Goal: Task Accomplishment & Management: Complete application form

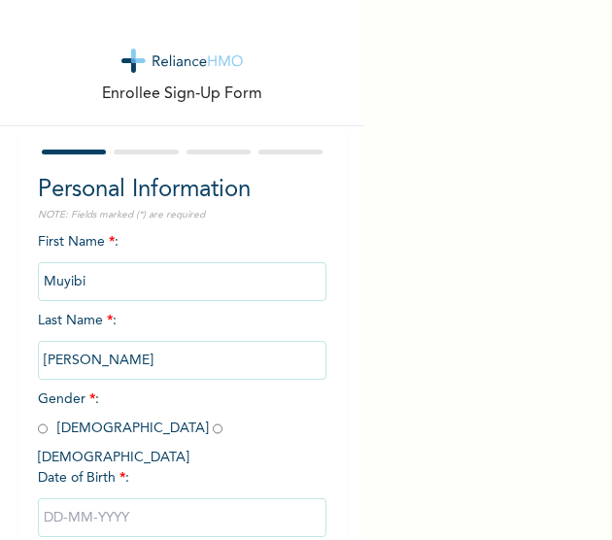
click at [512, 143] on div "Enrollee Sign-Up Form Personal Information NOTE: Fields marked (*) are required…" at bounding box center [306, 270] width 612 height 540
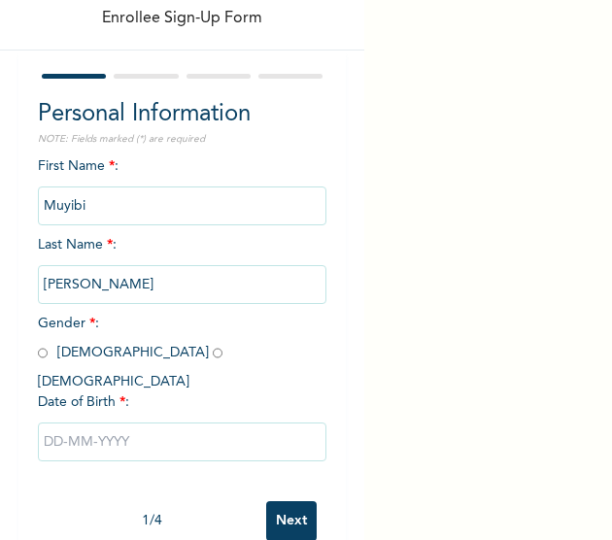
scroll to position [103, 0]
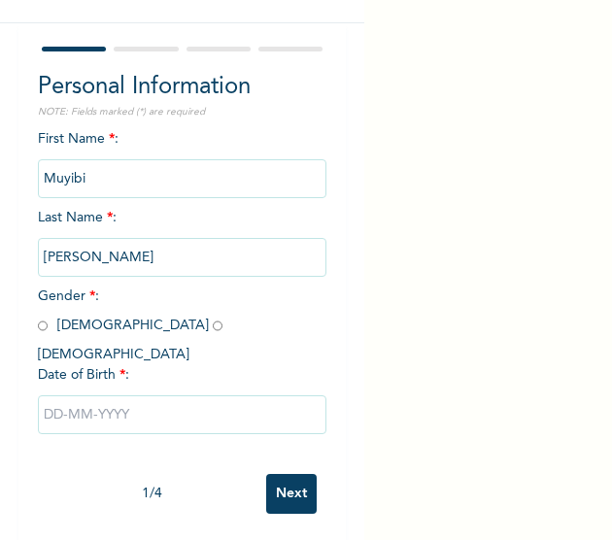
click at [46, 328] on input "radio" at bounding box center [43, 326] width 10 height 18
radio input "true"
click at [115, 408] on input "text" at bounding box center [183, 414] width 290 height 39
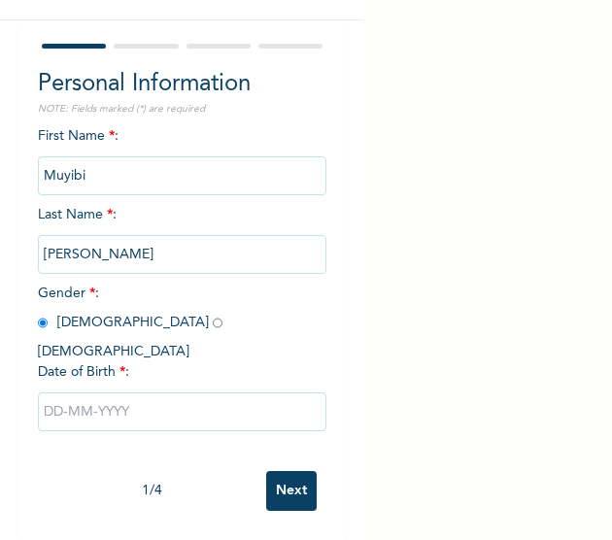
select select "7"
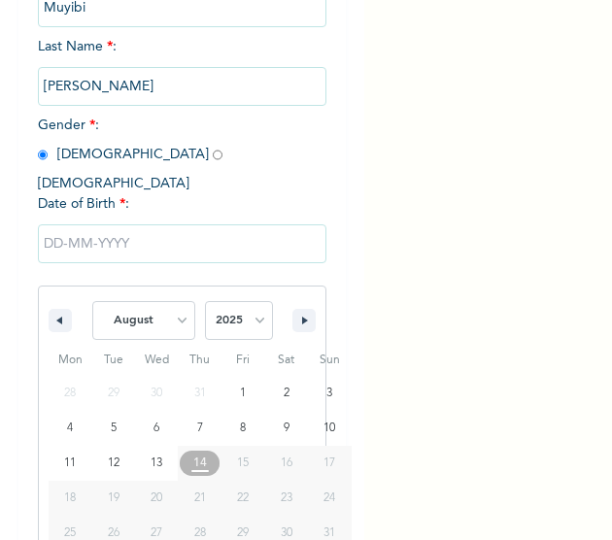
scroll to position [301, 0]
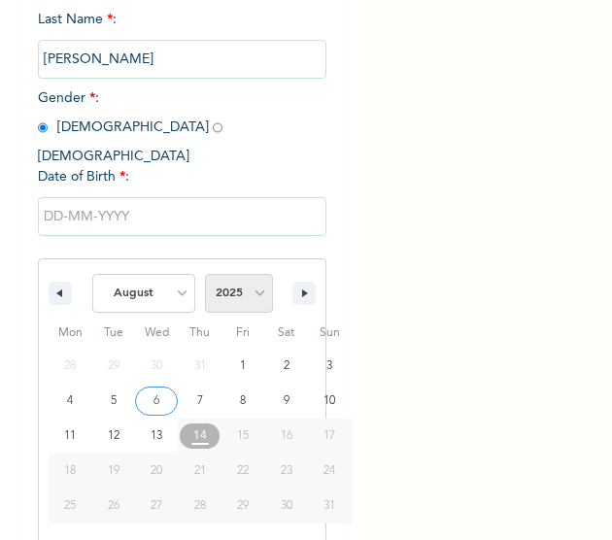
click at [222, 275] on select "2025 2024 2023 2022 2021 2020 2019 2018 2017 2016 2015 2014 2013 2012 2011 2010…" at bounding box center [239, 293] width 68 height 39
select select "1976"
click at [205, 274] on select "2025 2024 2023 2022 2021 2020 2019 2018 2017 2016 2015 2014 2013 2012 2011 2010…" at bounding box center [239, 293] width 68 height 39
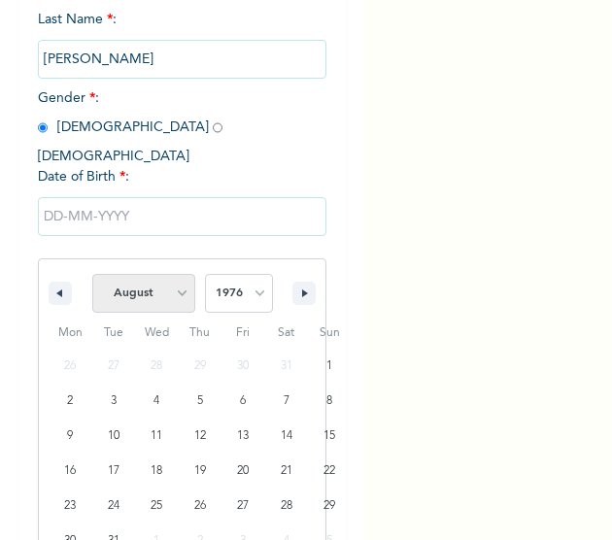
click at [137, 285] on select "January February March April May June July August September October November De…" at bounding box center [143, 293] width 103 height 39
select select "11"
click at [92, 274] on select "January February March April May June July August September October November De…" at bounding box center [143, 293] width 103 height 39
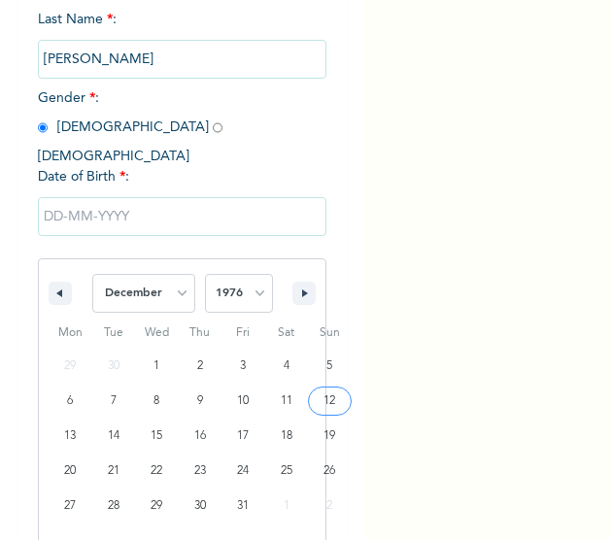
type input "[DATE]"
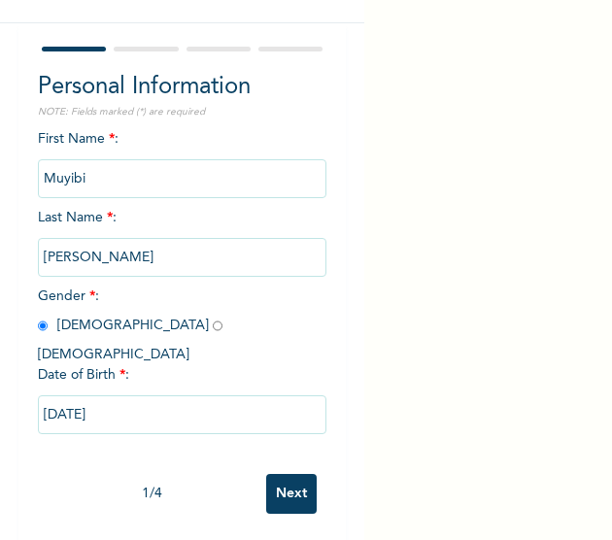
click at [266, 477] on input "Next" at bounding box center [291, 494] width 51 height 40
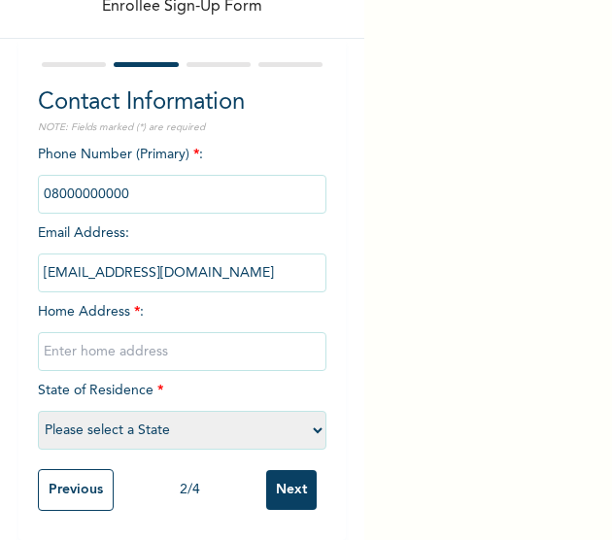
click at [113, 333] on input "text" at bounding box center [183, 351] width 290 height 39
type input "[GEOGRAPHIC_DATA]"
select select "25"
click at [272, 477] on input "Next" at bounding box center [291, 490] width 51 height 40
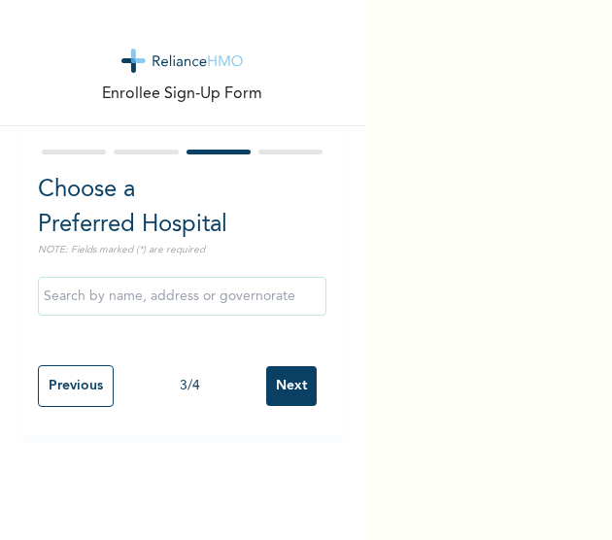
scroll to position [0, 0]
click at [274, 379] on input "Next" at bounding box center [291, 386] width 51 height 40
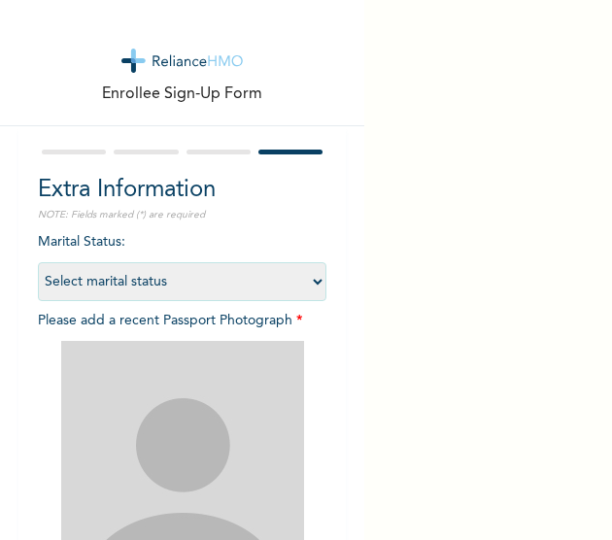
click at [141, 273] on select "Select marital status [DEMOGRAPHIC_DATA] Married [DEMOGRAPHIC_DATA] Widow/[DEMO…" at bounding box center [183, 281] width 290 height 39
select select "2"
click at [38, 262] on select "Select marital status [DEMOGRAPHIC_DATA] Married [DEMOGRAPHIC_DATA] Widow/[DEMO…" at bounding box center [183, 281] width 290 height 39
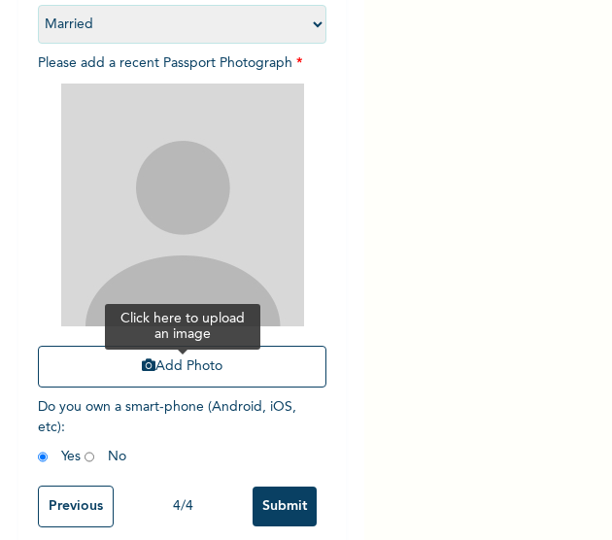
scroll to position [258, 0]
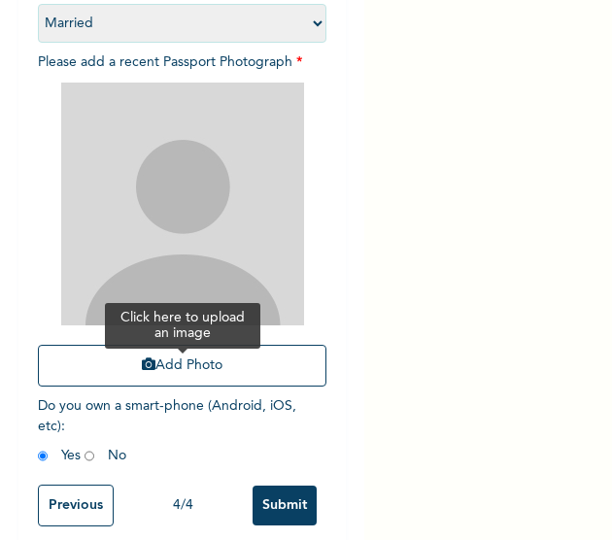
click at [149, 368] on button "Add Photo" at bounding box center [183, 366] width 290 height 42
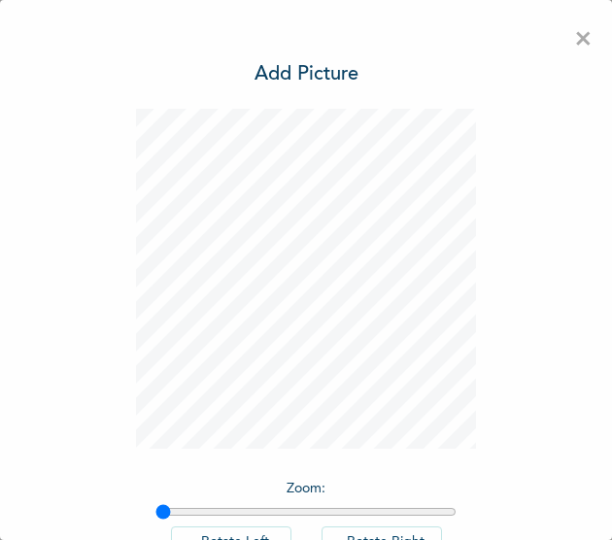
scroll to position [137, 0]
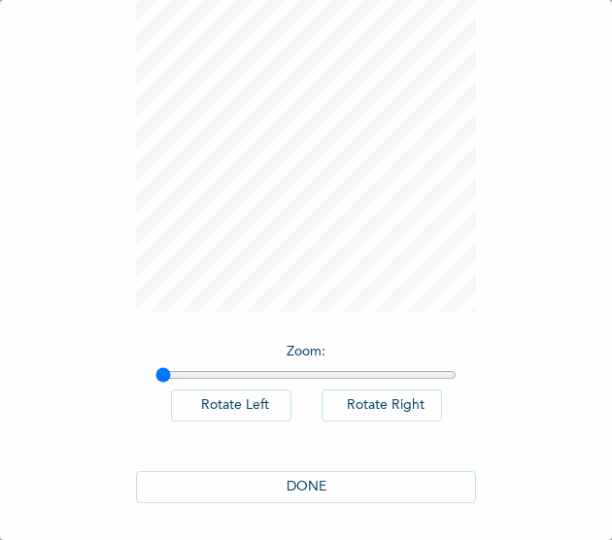
click at [299, 483] on button "DONE" at bounding box center [306, 487] width 340 height 32
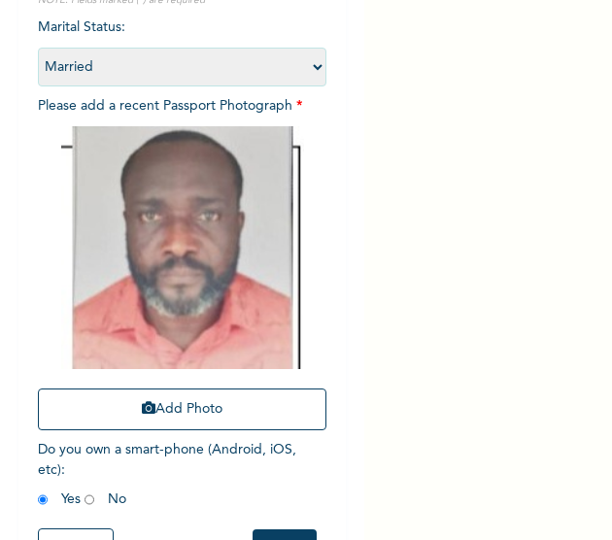
scroll to position [290, 0]
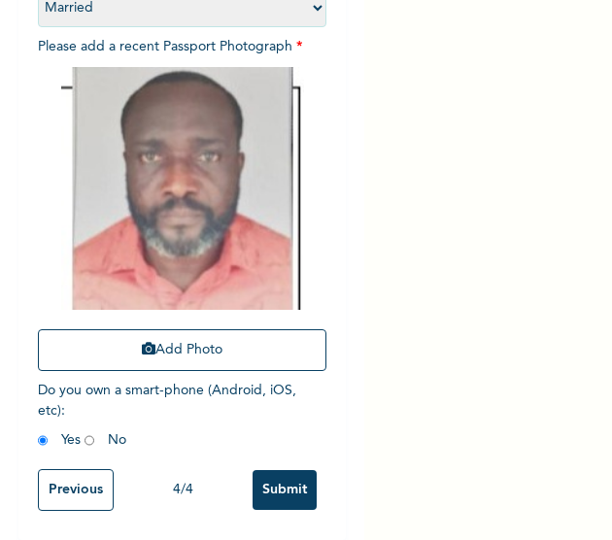
click at [261, 479] on input "Submit" at bounding box center [285, 490] width 64 height 40
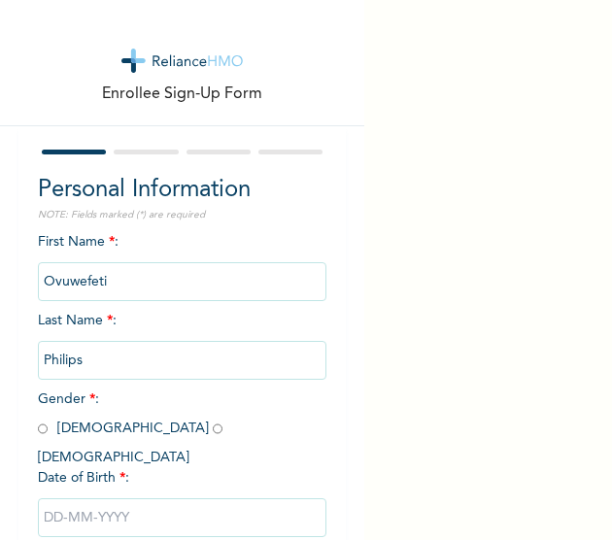
click at [41, 434] on input "radio" at bounding box center [43, 429] width 10 height 18
radio input "true"
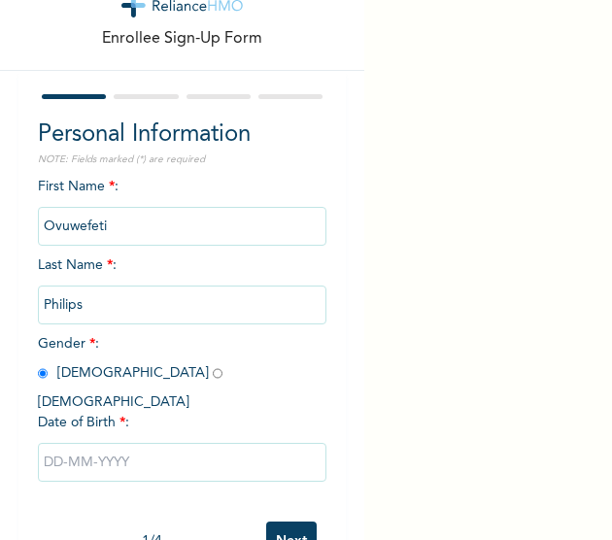
click at [103, 443] on input "text" at bounding box center [183, 462] width 290 height 39
select select "7"
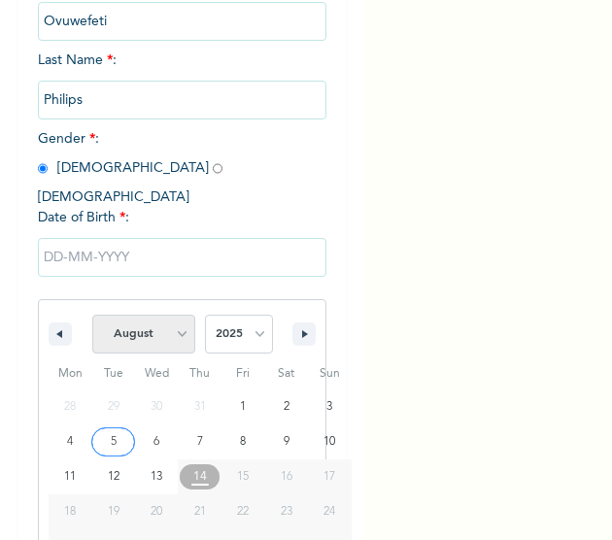
scroll to position [301, 0]
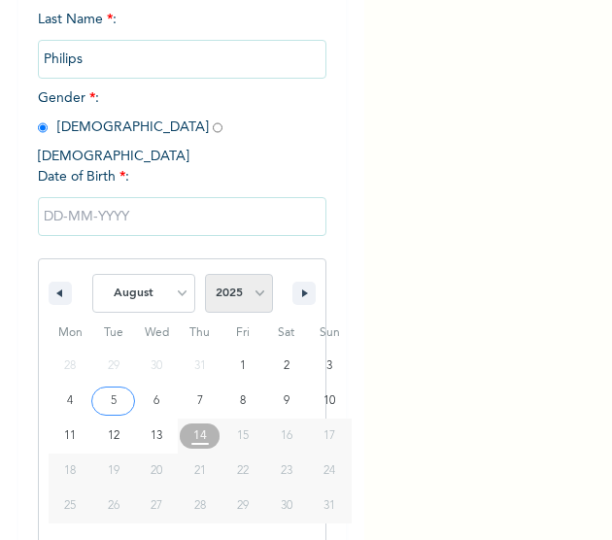
click at [212, 281] on select "2025 2024 2023 2022 2021 2020 2019 2018 2017 2016 2015 2014 2013 2012 2011 2010…" at bounding box center [239, 293] width 68 height 39
select select "1985"
click at [205, 274] on select "2025 2024 2023 2022 2021 2020 2019 2018 2017 2016 2015 2014 2013 2012 2011 2010…" at bounding box center [239, 293] width 68 height 39
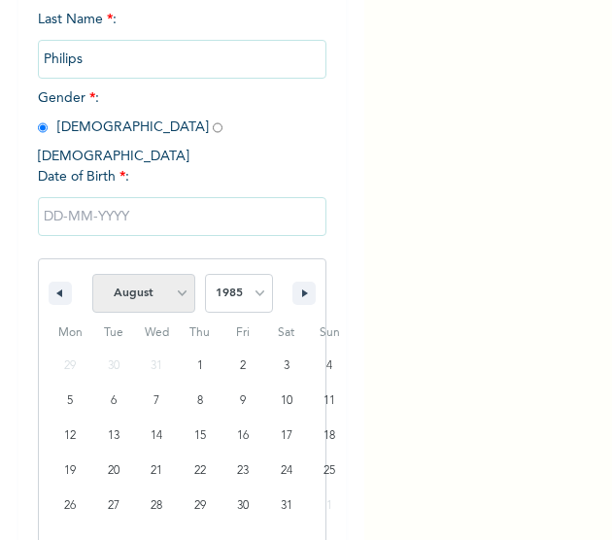
click at [161, 274] on select "January February March April May June July August September October November De…" at bounding box center [143, 293] width 103 height 39
select select "10"
click at [92, 274] on select "January February March April May June July August September October November De…" at bounding box center [143, 293] width 103 height 39
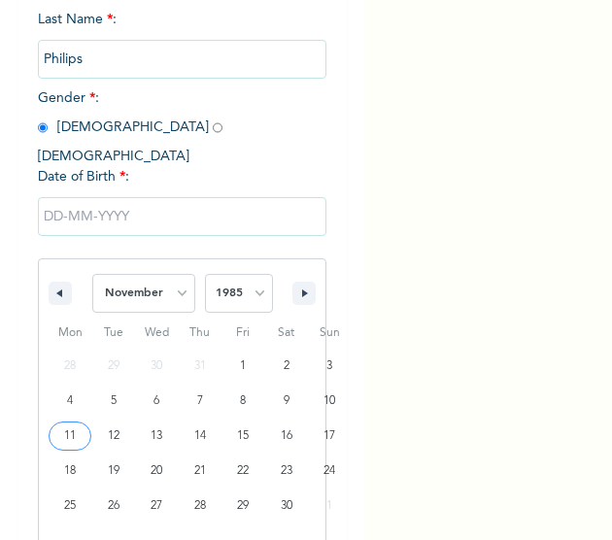
type input "11/11/1985"
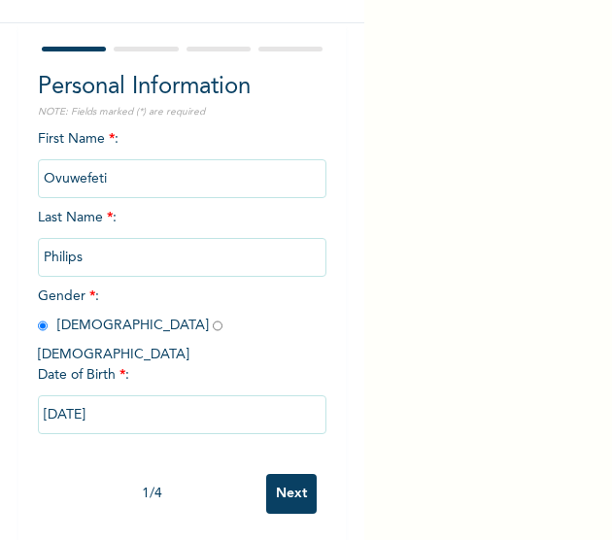
click at [271, 482] on input "Next" at bounding box center [291, 494] width 51 height 40
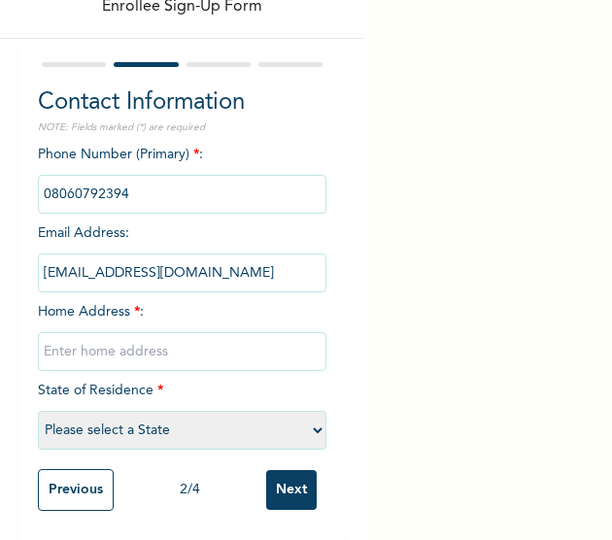
click at [72, 336] on input "text" at bounding box center [183, 351] width 290 height 39
type input "[GEOGRAPHIC_DATA]"
select select "25"
click at [277, 477] on input "Next" at bounding box center [291, 490] width 51 height 40
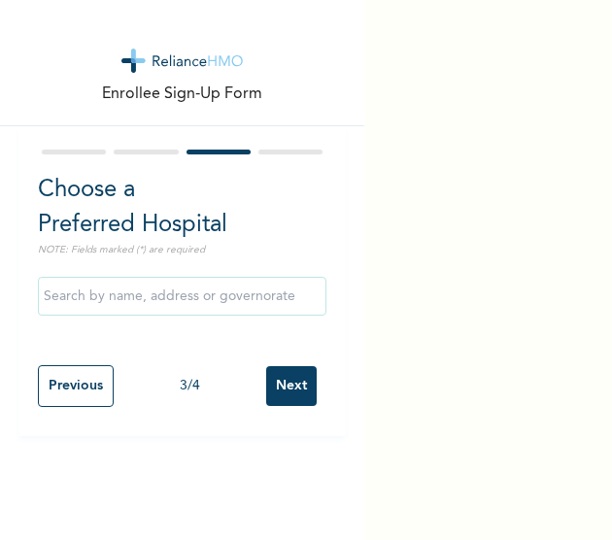
scroll to position [0, 0]
click at [299, 383] on input "Next" at bounding box center [291, 386] width 51 height 40
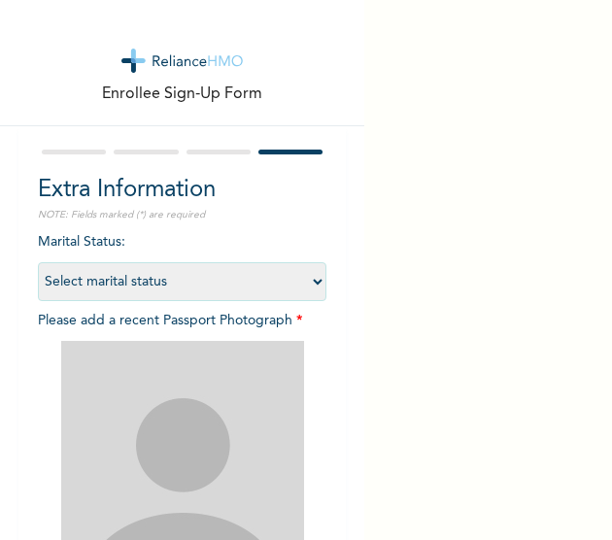
click at [180, 289] on select "Select marital status [DEMOGRAPHIC_DATA] Married [DEMOGRAPHIC_DATA] Widow/[DEMO…" at bounding box center [183, 281] width 290 height 39
select select "2"
click at [38, 262] on select "Select marital status [DEMOGRAPHIC_DATA] Married [DEMOGRAPHIC_DATA] Widow/[DEMO…" at bounding box center [183, 281] width 290 height 39
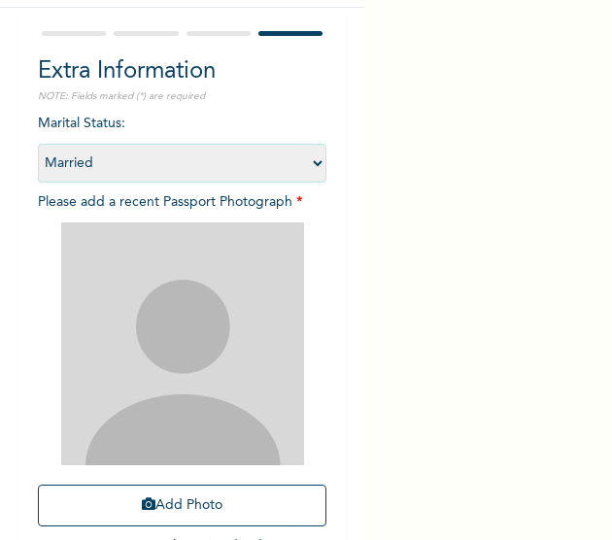
scroll to position [120, 0]
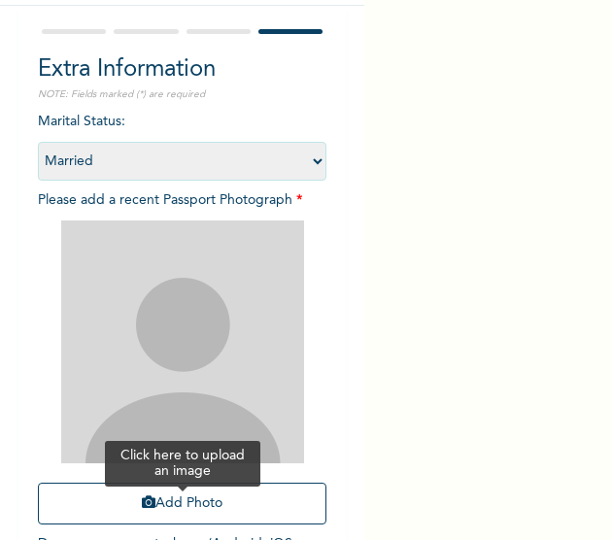
click at [160, 498] on button "Add Photo" at bounding box center [183, 504] width 290 height 42
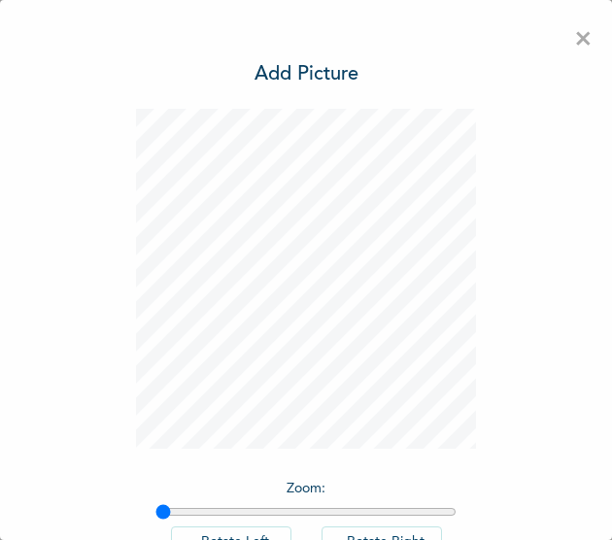
scroll to position [28, 0]
click at [263, 464] on div "Zoom : Rotate Left Rotate Right DONE" at bounding box center [306, 384] width 340 height 551
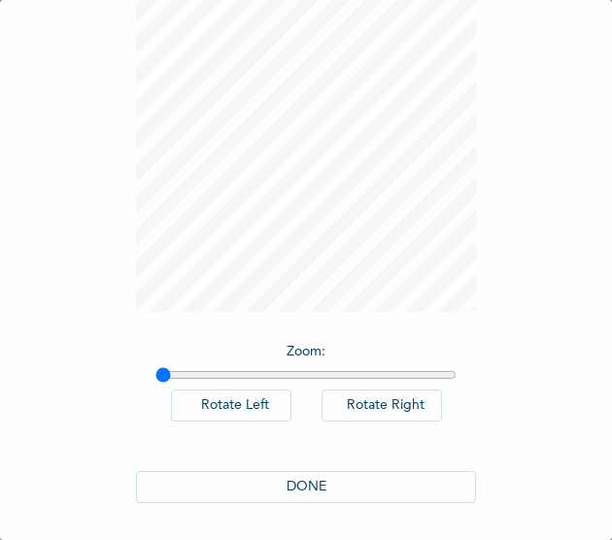
click at [318, 480] on button "DONE" at bounding box center [306, 487] width 340 height 32
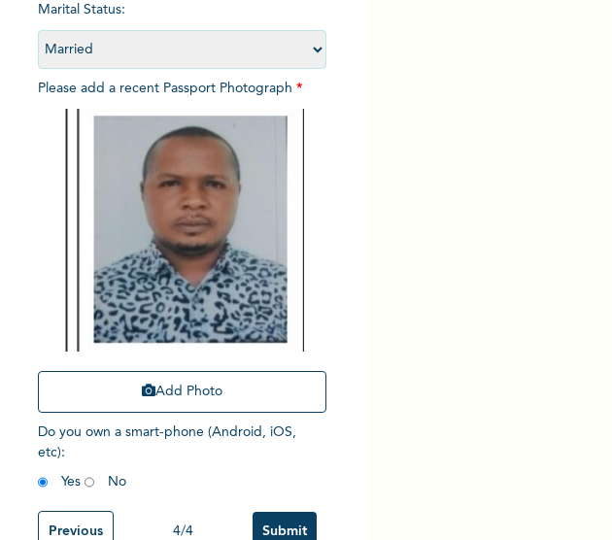
scroll to position [290, 0]
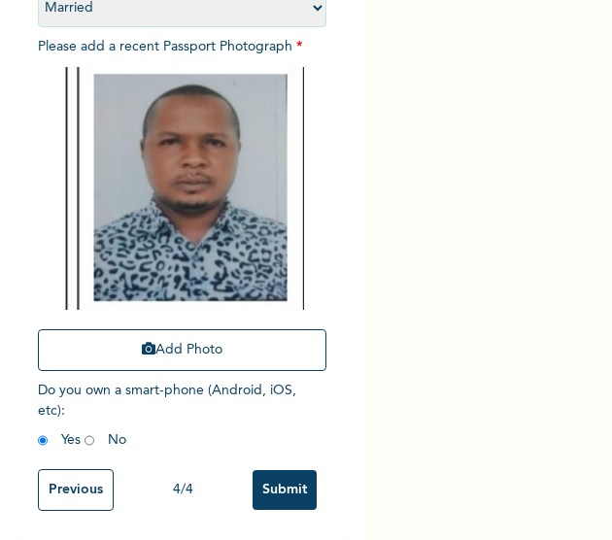
click at [259, 474] on input "Submit" at bounding box center [285, 490] width 64 height 40
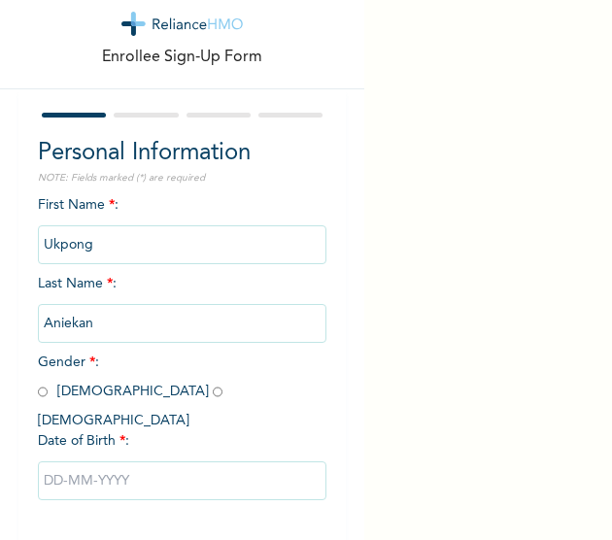
scroll to position [42, 0]
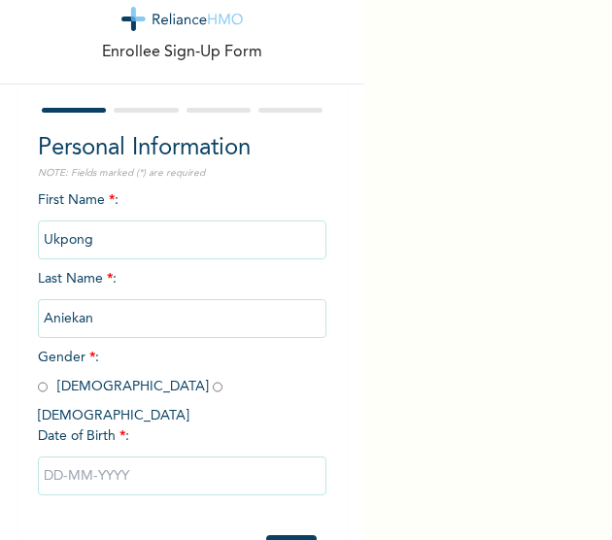
click at [41, 390] on input "radio" at bounding box center [43, 387] width 10 height 18
radio input "true"
click at [105, 460] on input "text" at bounding box center [183, 476] width 290 height 39
select select "7"
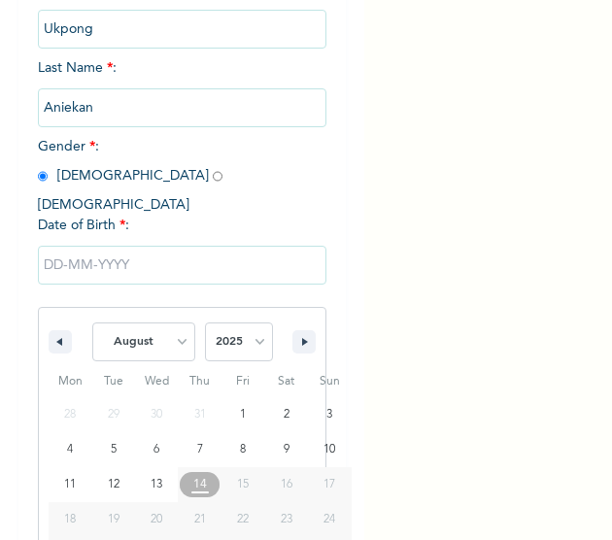
scroll to position [301, 0]
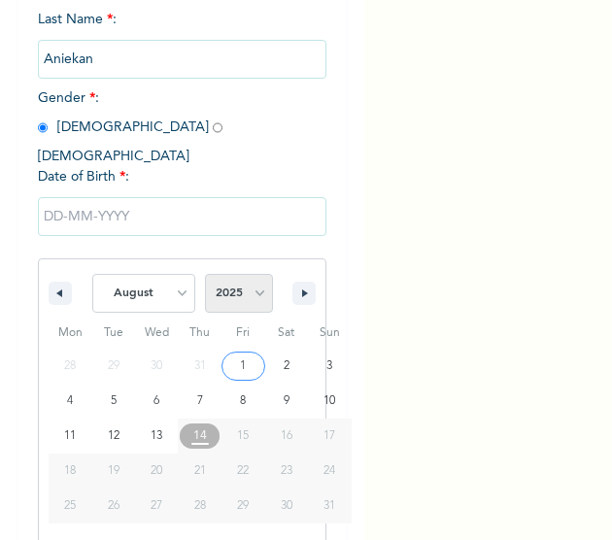
click at [231, 285] on select "2025 2024 2023 2022 2021 2020 2019 2018 2017 2016 2015 2014 2013 2012 2011 2010…" at bounding box center [239, 293] width 68 height 39
select select "1970"
click at [205, 274] on select "2025 2024 2023 2022 2021 2020 2019 2018 2017 2016 2015 2014 2013 2012 2011 2010…" at bounding box center [239, 293] width 68 height 39
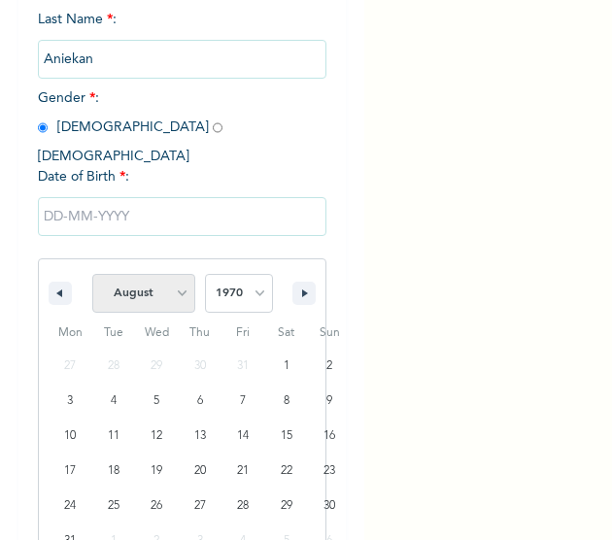
click at [143, 281] on select "January February March April May June July August September October November De…" at bounding box center [143, 293] width 103 height 39
select select "9"
click at [92, 274] on select "January February March April May June July August September October November De…" at bounding box center [143, 293] width 103 height 39
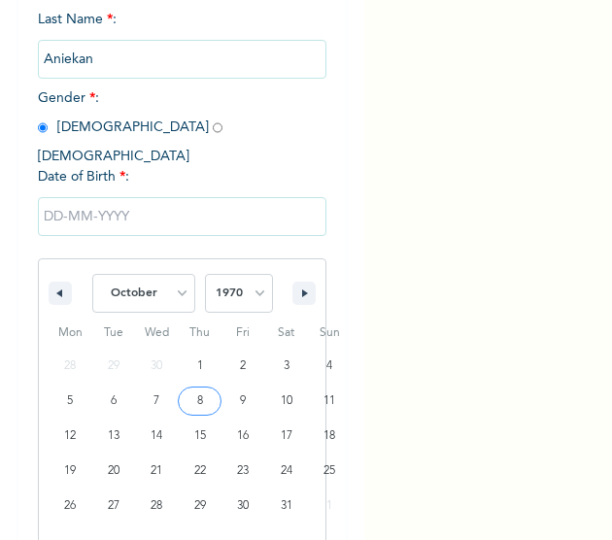
type input "10/08/1970"
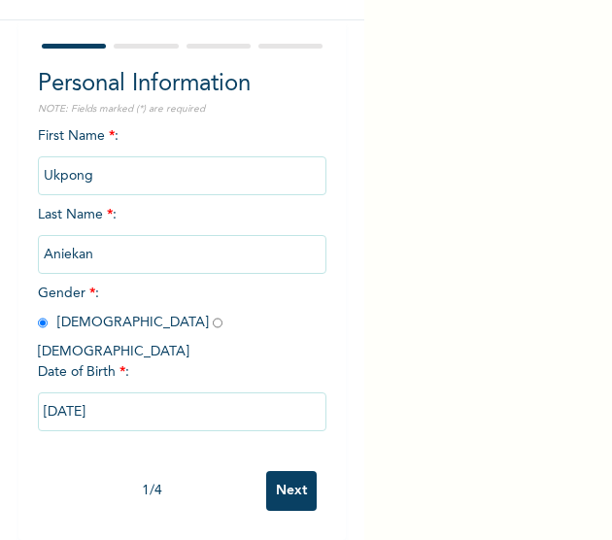
scroll to position [103, 0]
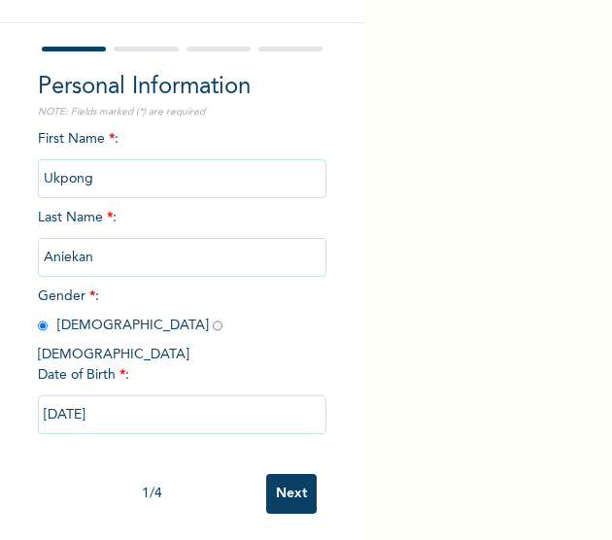
click at [281, 477] on input "Next" at bounding box center [291, 494] width 51 height 40
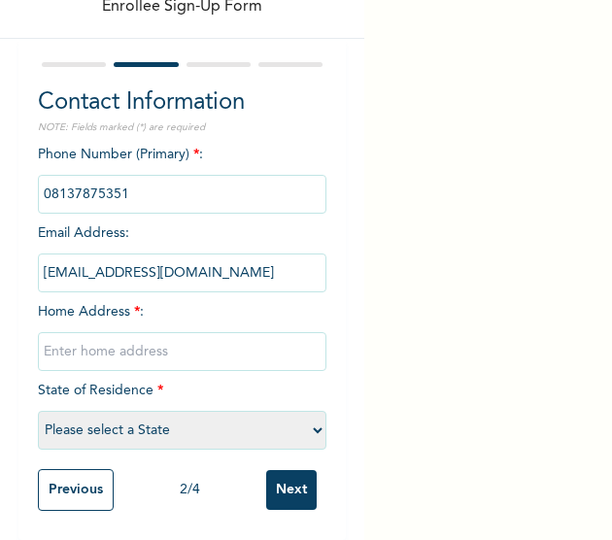
click at [121, 305] on span "Home Address * :" at bounding box center [183, 331] width 290 height 53
click at [119, 341] on input "text" at bounding box center [183, 351] width 290 height 39
type input "[GEOGRAPHIC_DATA]"
select select "25"
click at [286, 473] on input "Next" at bounding box center [291, 490] width 51 height 40
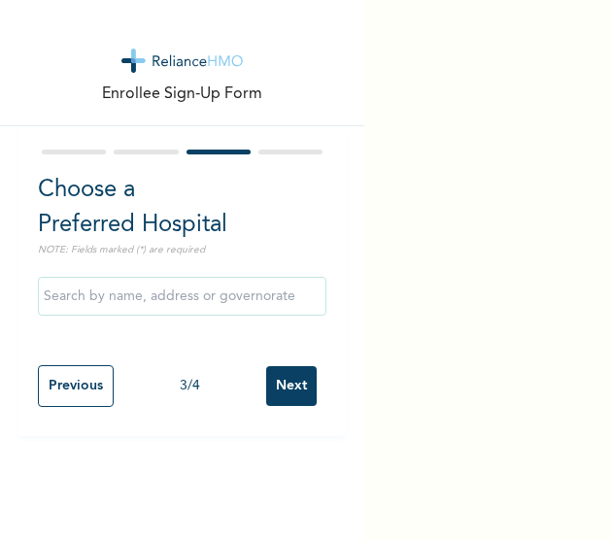
scroll to position [0, 0]
click at [278, 395] on input "Next" at bounding box center [291, 386] width 51 height 40
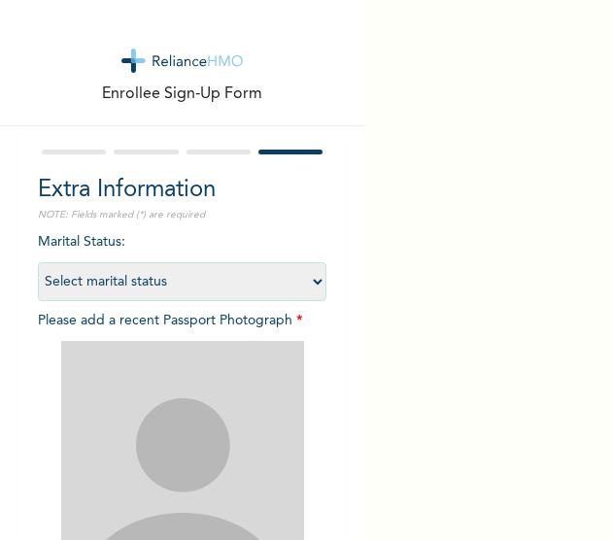
click at [153, 278] on select "Select marital status [DEMOGRAPHIC_DATA] Married [DEMOGRAPHIC_DATA] Widow/[DEMO…" at bounding box center [183, 281] width 290 height 39
select select "2"
click at [38, 262] on select "Select marital status [DEMOGRAPHIC_DATA] Married [DEMOGRAPHIC_DATA] Widow/[DEMO…" at bounding box center [183, 281] width 290 height 39
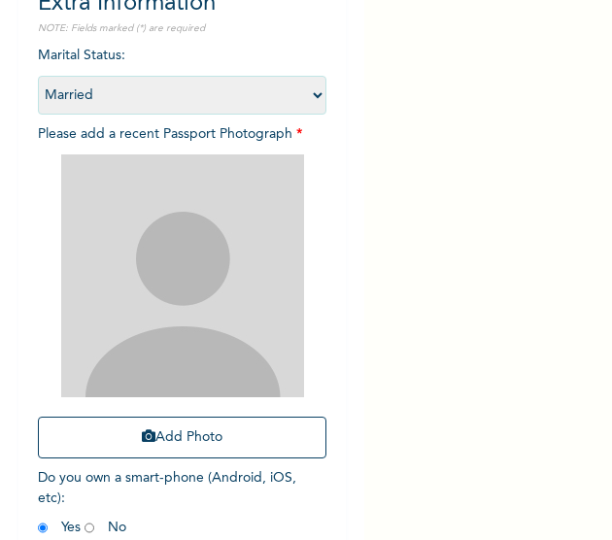
scroll to position [188, 0]
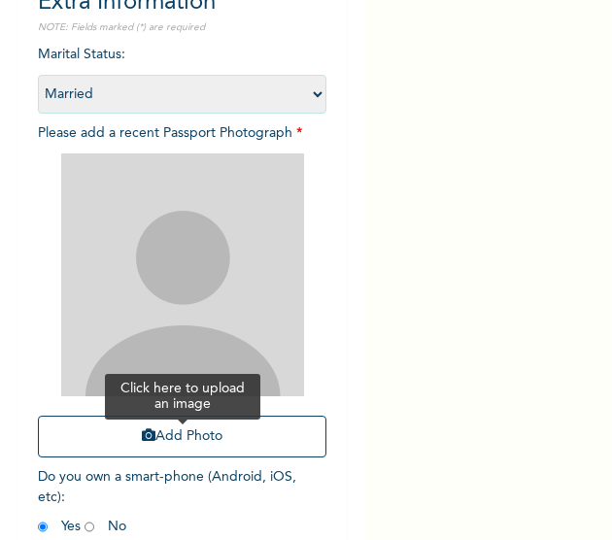
click at [164, 430] on button "Add Photo" at bounding box center [183, 437] width 290 height 42
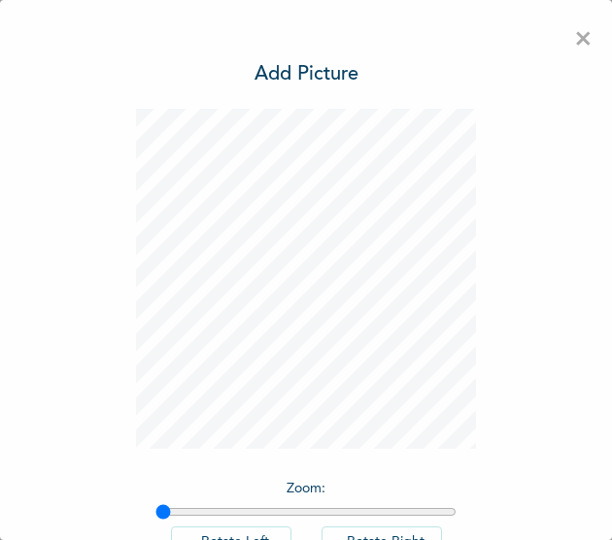
scroll to position [137, 0]
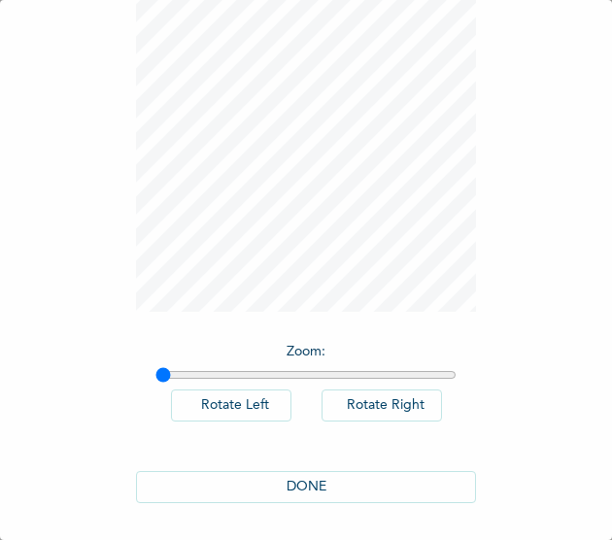
click at [296, 490] on button "DONE" at bounding box center [306, 487] width 340 height 32
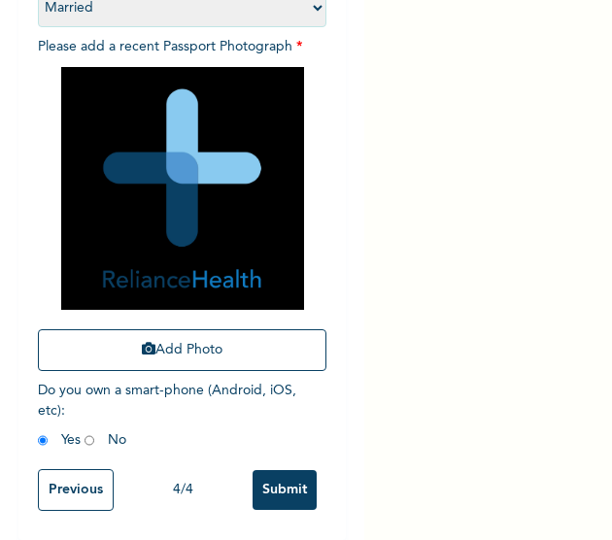
scroll to position [290, 0]
click at [254, 477] on input "Submit" at bounding box center [285, 490] width 64 height 40
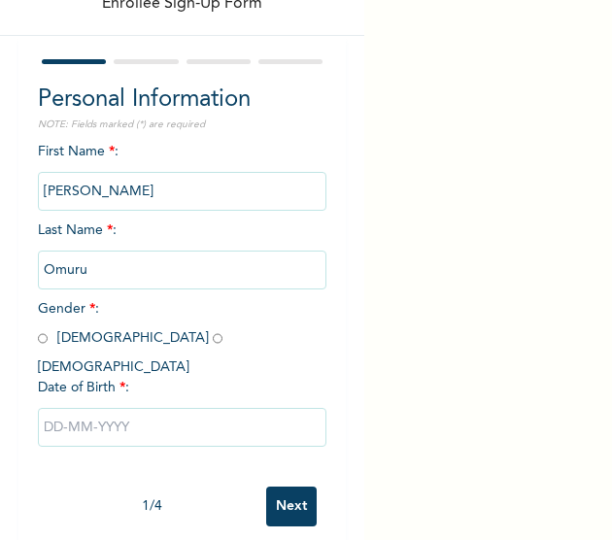
scroll to position [103, 0]
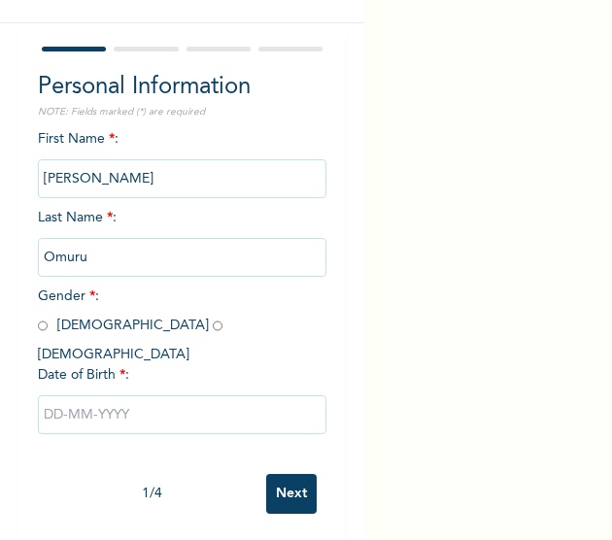
click at [41, 327] on input "radio" at bounding box center [43, 326] width 10 height 18
radio input "true"
click at [113, 402] on input "text" at bounding box center [183, 414] width 290 height 39
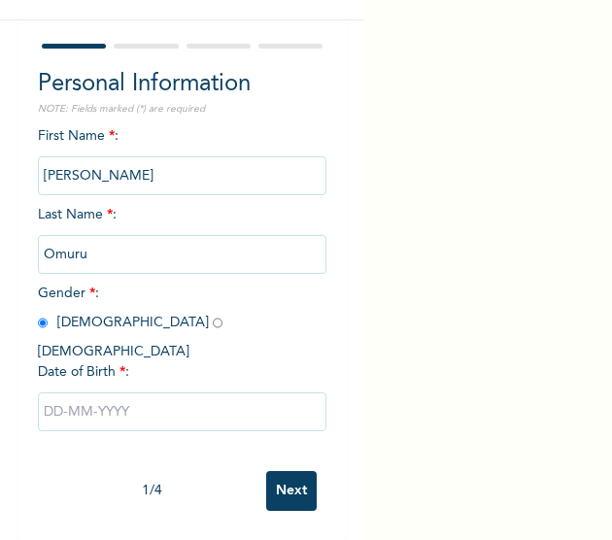
select select "7"
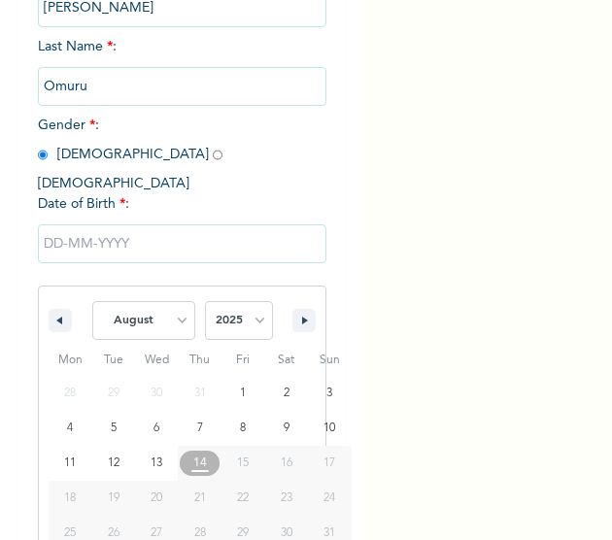
scroll to position [301, 0]
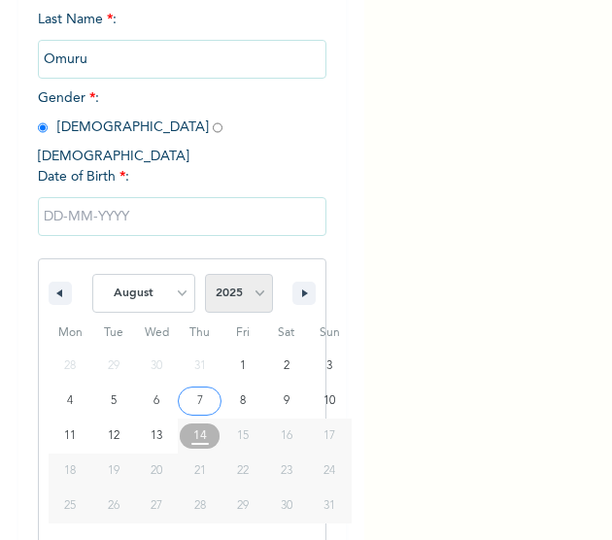
click at [230, 287] on select "2025 2024 2023 2022 2021 2020 2019 2018 2017 2016 2015 2014 2013 2012 2011 2010…" at bounding box center [239, 293] width 68 height 39
select select "1967"
click at [205, 274] on select "2025 2024 2023 2022 2021 2020 2019 2018 2017 2016 2015 2014 2013 2012 2011 2010…" at bounding box center [239, 293] width 68 height 39
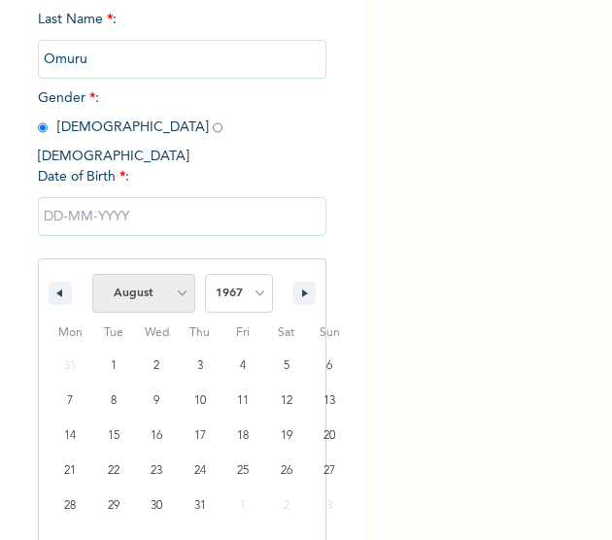
click at [130, 274] on select "January February March April May June July August September October November De…" at bounding box center [143, 293] width 103 height 39
select select "0"
click at [92, 274] on select "January February March April May June July August September October November De…" at bounding box center [143, 293] width 103 height 39
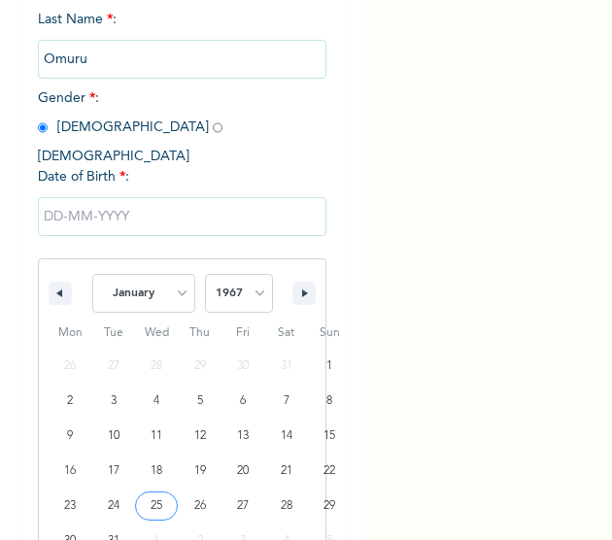
type input "01/25/1967"
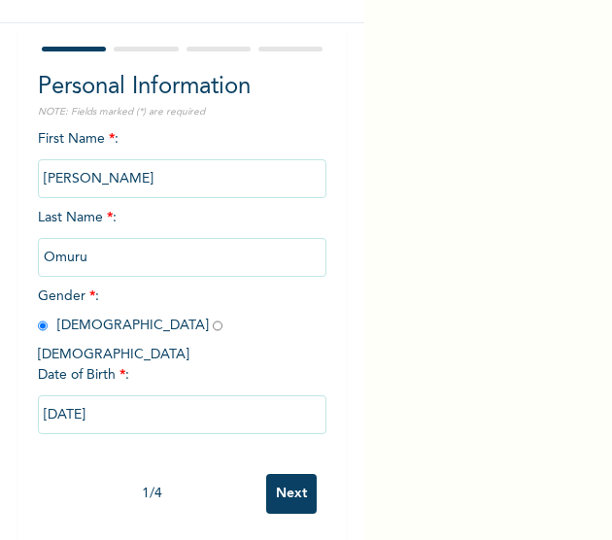
click at [282, 480] on input "Next" at bounding box center [291, 494] width 51 height 40
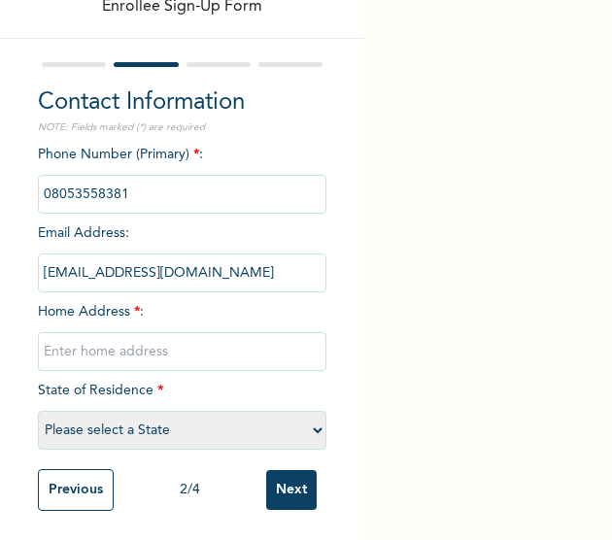
click at [118, 349] on input "text" at bounding box center [183, 351] width 290 height 39
type input "[GEOGRAPHIC_DATA]"
select select "25"
click at [278, 475] on input "Next" at bounding box center [291, 490] width 51 height 40
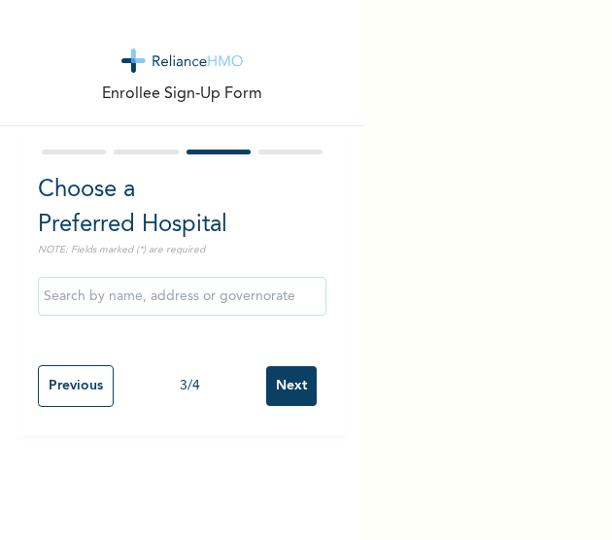
click at [292, 382] on input "Next" at bounding box center [291, 386] width 51 height 40
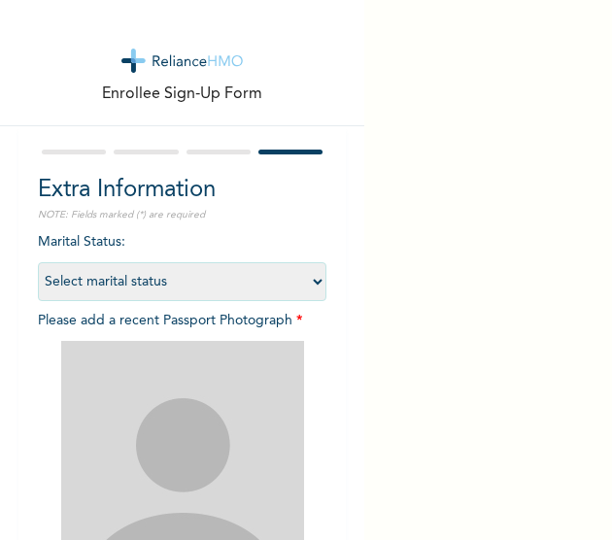
click at [150, 285] on select "Select marital status [DEMOGRAPHIC_DATA] Married [DEMOGRAPHIC_DATA] Widow/[DEMO…" at bounding box center [183, 281] width 290 height 39
select select "2"
click at [38, 262] on select "Select marital status [DEMOGRAPHIC_DATA] Married [DEMOGRAPHIC_DATA] Widow/[DEMO…" at bounding box center [183, 281] width 290 height 39
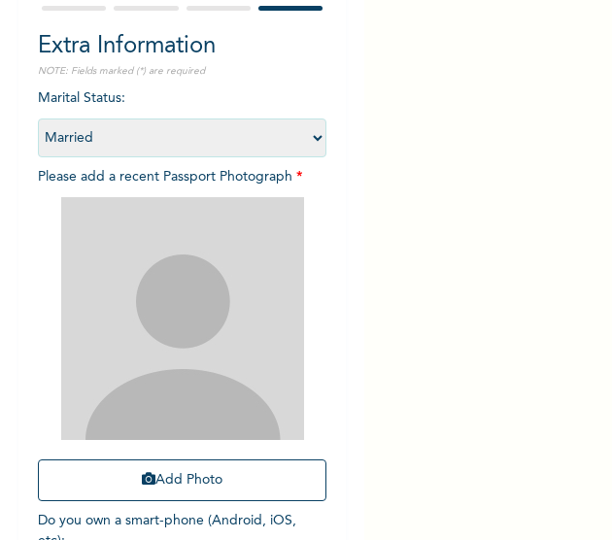
scroll to position [156, 0]
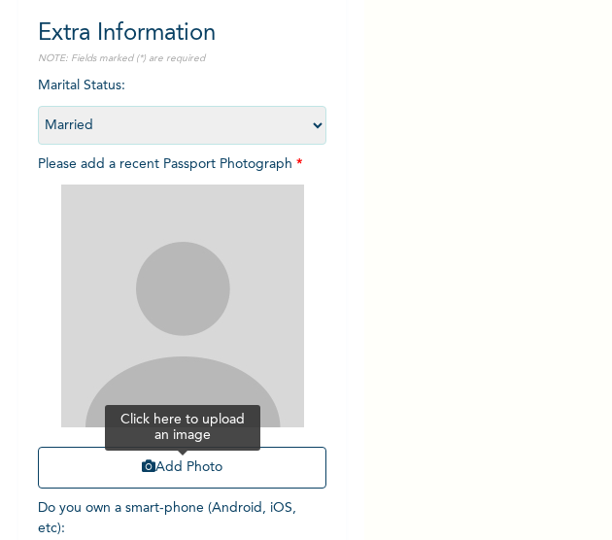
click at [183, 469] on button "Add Photo" at bounding box center [183, 468] width 290 height 42
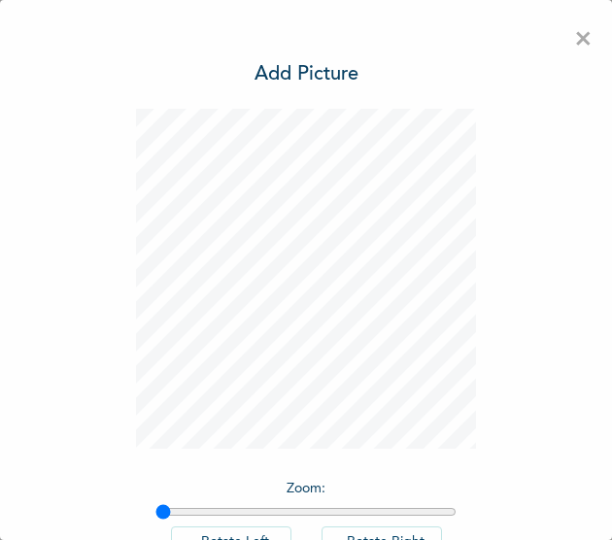
scroll to position [137, 0]
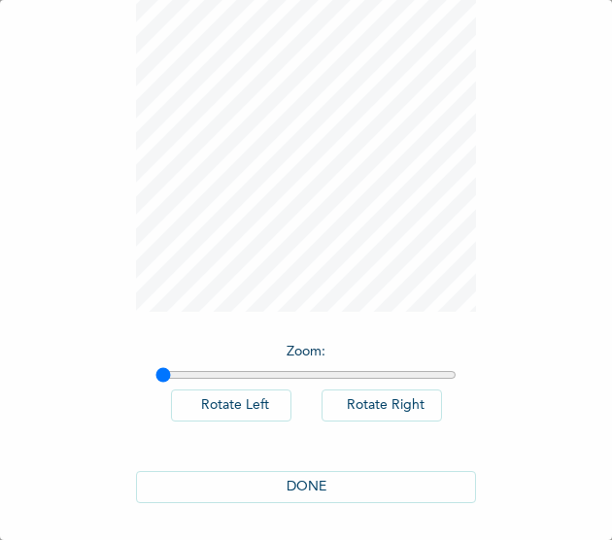
click at [314, 473] on button "DONE" at bounding box center [306, 487] width 340 height 32
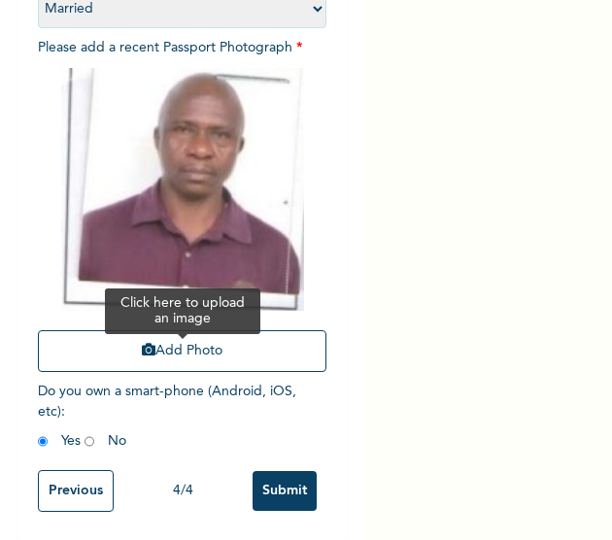
scroll to position [276, 0]
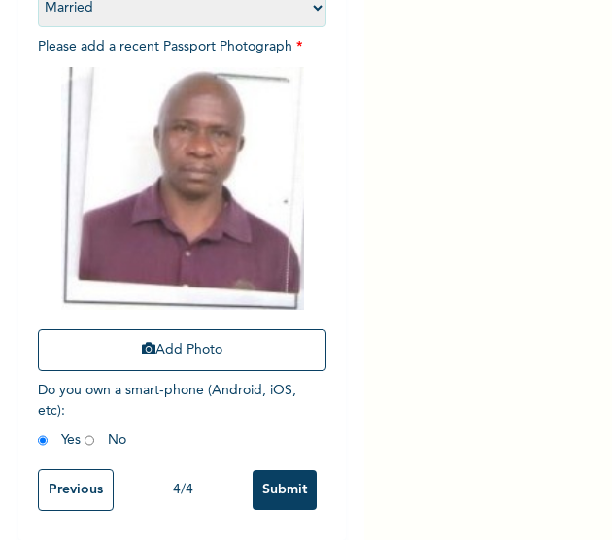
click at [267, 491] on input "Submit" at bounding box center [285, 490] width 64 height 40
